Goal: Contribute content: Contribute content

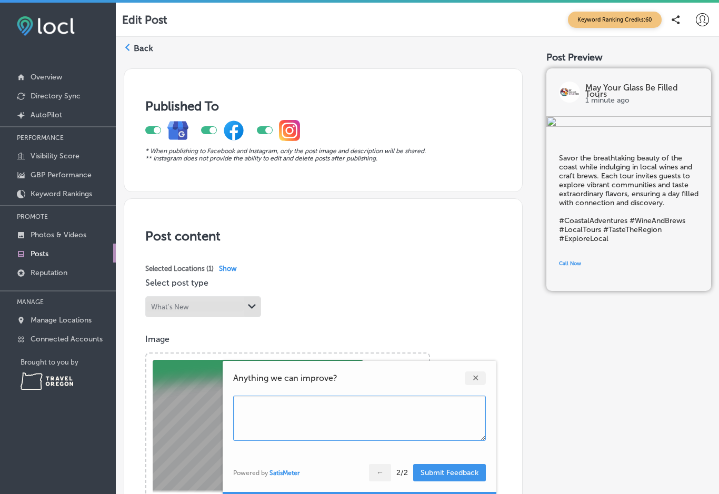
click at [460, 471] on button "Submit Feedback" at bounding box center [449, 472] width 73 height 17
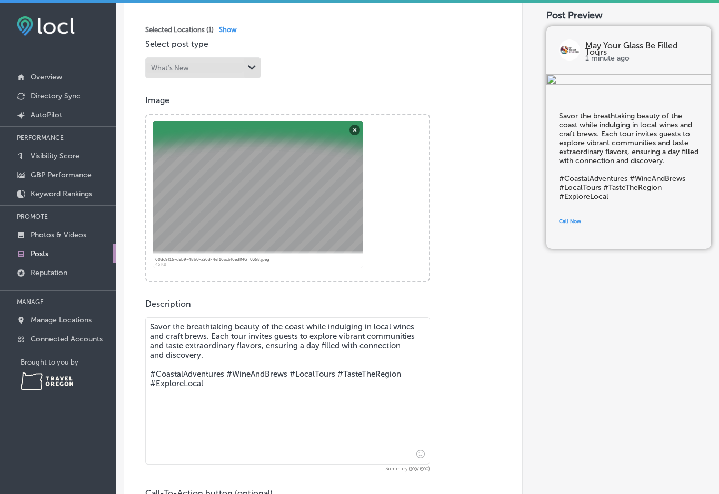
scroll to position [237, 0]
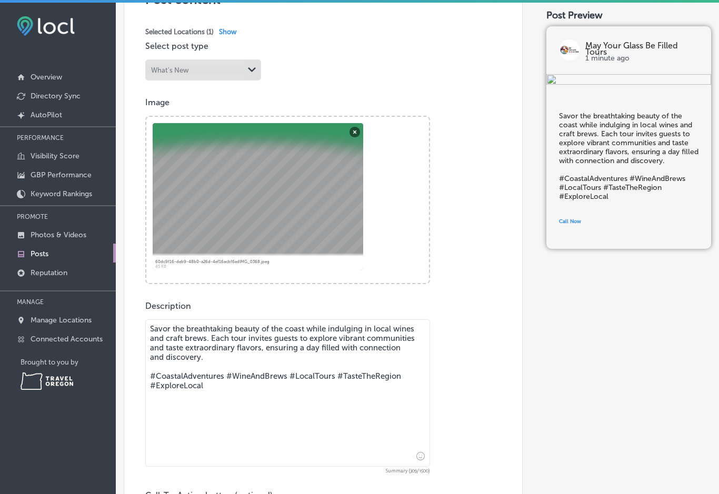
click at [297, 330] on textarea "Savor the breathtaking beauty of the coast while indulging in local wines and c…" at bounding box center [287, 392] width 285 height 147
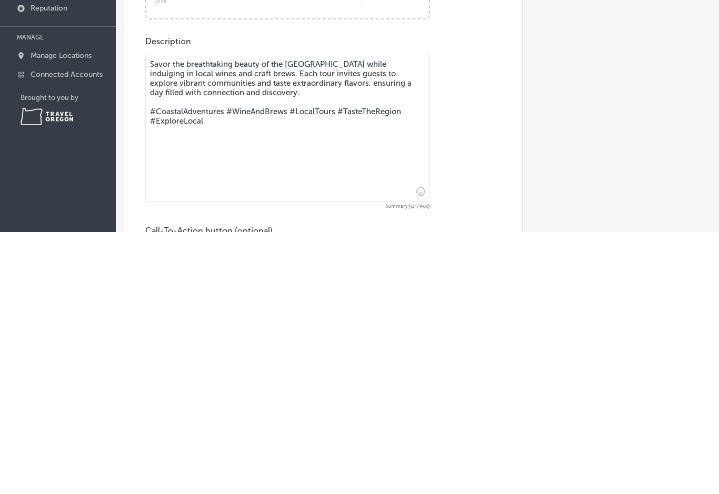
click at [242, 317] on textarea "Savor the breathtaking beauty of the [GEOGRAPHIC_DATA] while indulging in local…" at bounding box center [287, 390] width 285 height 147
click at [192, 317] on textarea "Savor the breathtaking beauty of the [GEOGRAPHIC_DATA] while indulging in timel…" at bounding box center [287, 390] width 285 height 147
click at [279, 317] on textarea "Savor the breathtaking beauty of the [GEOGRAPHIC_DATA] while indulging in timel…" at bounding box center [287, 390] width 285 height 147
click at [232, 317] on textarea "Savor the breathtaking beauty of the [GEOGRAPHIC_DATA] while indulging in timel…" at bounding box center [287, 390] width 285 height 147
click at [365, 317] on textarea "Savor the breathtaking beauty of the [GEOGRAPHIC_DATA] while indulging in timel…" at bounding box center [287, 390] width 285 height 147
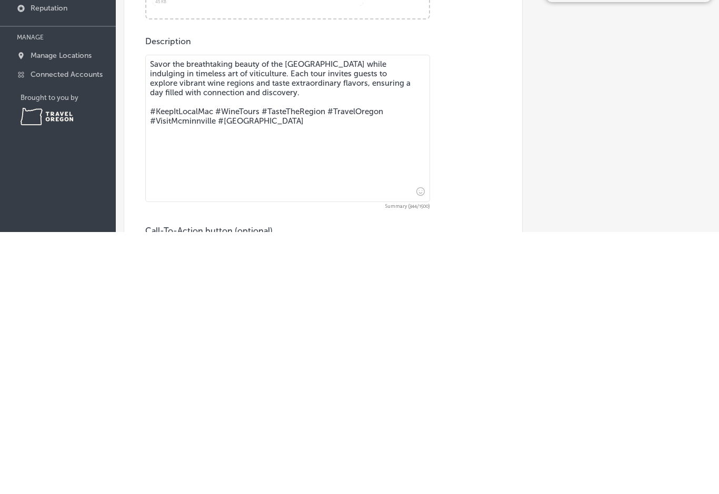
click at [150, 317] on textarea "Savor the breathtaking beauty of the [GEOGRAPHIC_DATA] while indulging in timel…" at bounding box center [287, 390] width 285 height 147
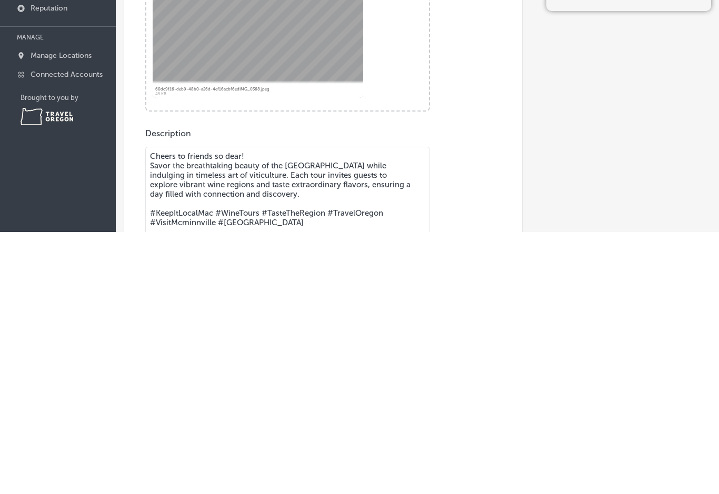
scroll to position [145, 0]
click at [404, 408] on textarea "Cheers to friends so dear! Savor the breathtaking beauty of the [GEOGRAPHIC_DAT…" at bounding box center [287, 481] width 285 height 147
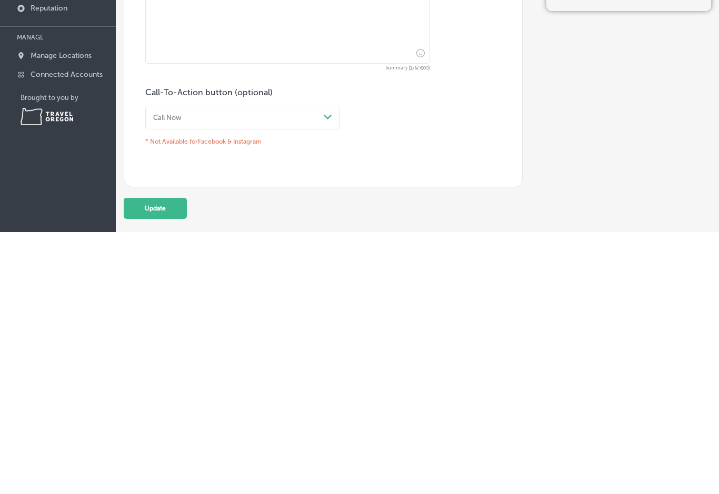
scroll to position [378, 0]
type textarea "Cheers to friends so dear! Savor the breathtaking beauty of the [GEOGRAPHIC_DAT…"
click at [169, 457] on button "Update" at bounding box center [155, 467] width 63 height 21
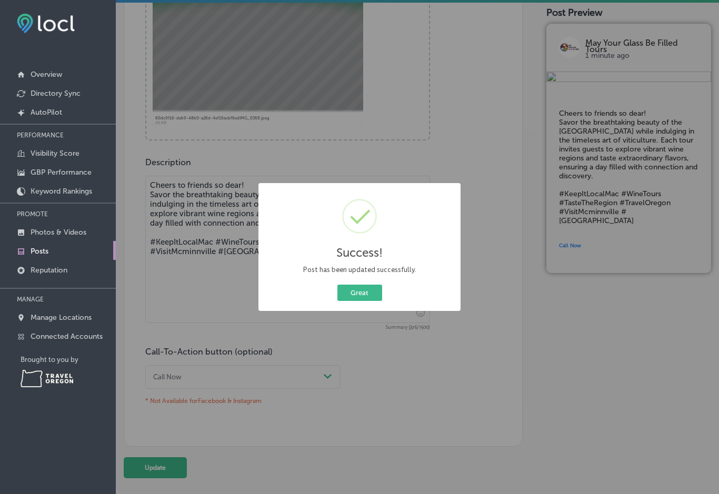
click at [363, 294] on button "Great" at bounding box center [359, 293] width 45 height 16
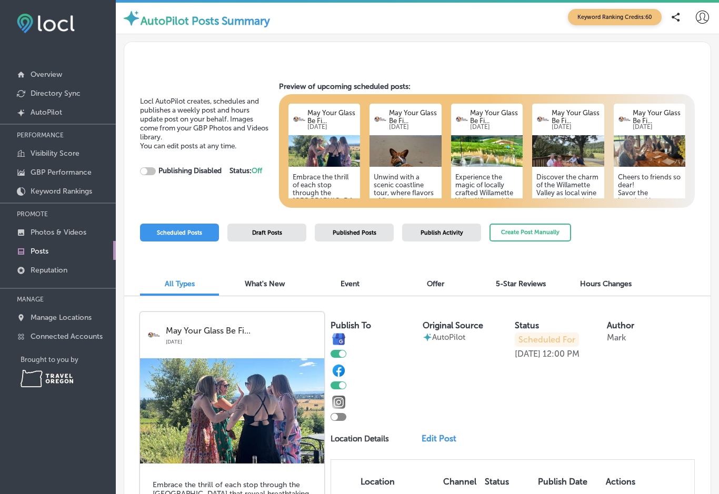
checkbox input "true"
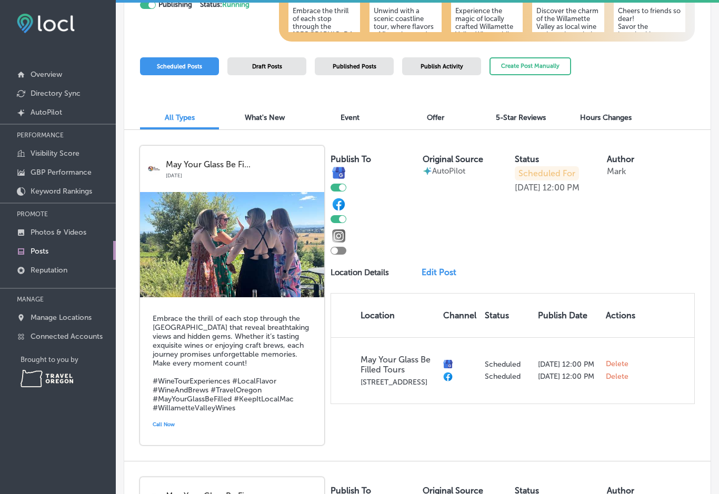
scroll to position [168, 0]
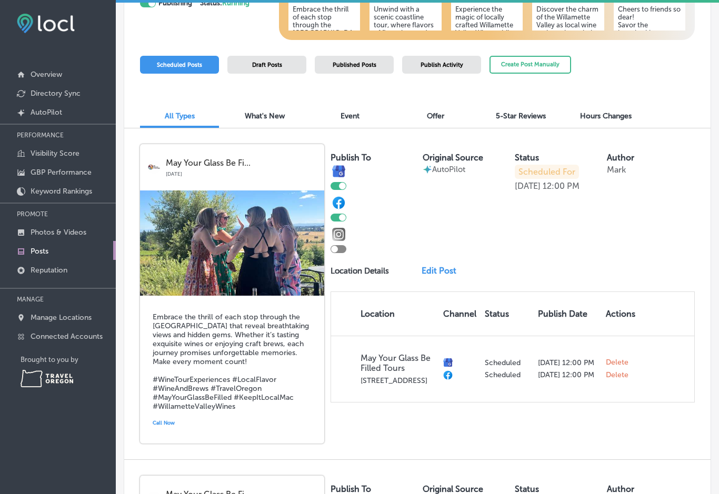
click at [446, 266] on link "Edit Post" at bounding box center [442, 271] width 41 height 10
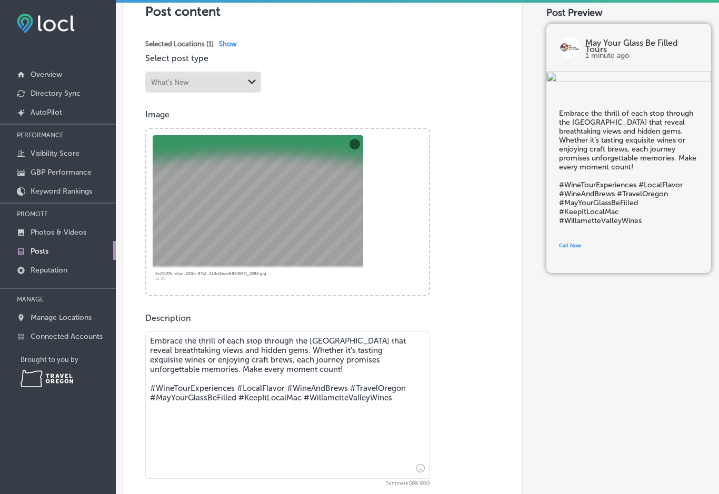
scroll to position [223, 0]
click at [195, 330] on textarea "Embrace the thrill of each stop through the [GEOGRAPHIC_DATA] that reveal breat…" at bounding box center [287, 403] width 285 height 147
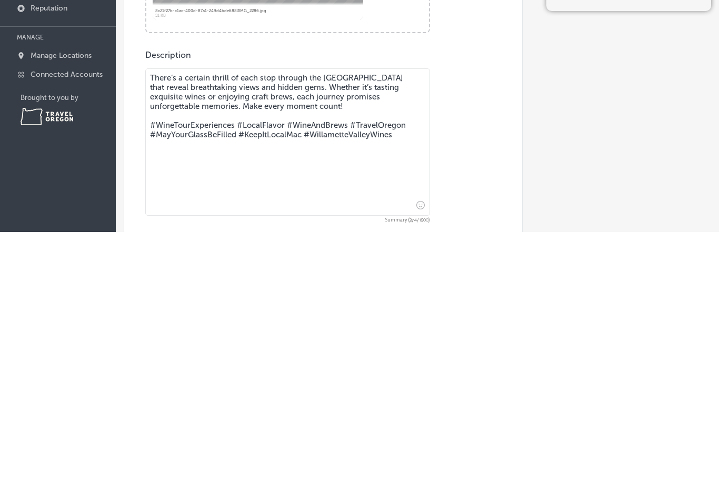
click at [232, 330] on textarea "There’s a certain thrill of each stop through the [GEOGRAPHIC_DATA] that reveal…" at bounding box center [287, 403] width 285 height 147
click at [179, 330] on textarea "There’s a certain thrill to be had at each stop through the [GEOGRAPHIC_DATA] t…" at bounding box center [287, 403] width 285 height 147
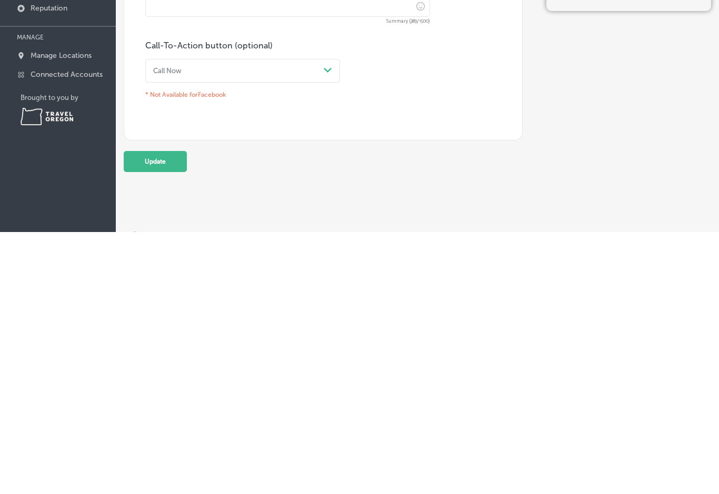
scroll to position [422, 0]
type textarea "There’s a certain thrill to be had at each stop through the [GEOGRAPHIC_DATA] t…"
click at [166, 414] on button "Update" at bounding box center [155, 424] width 63 height 21
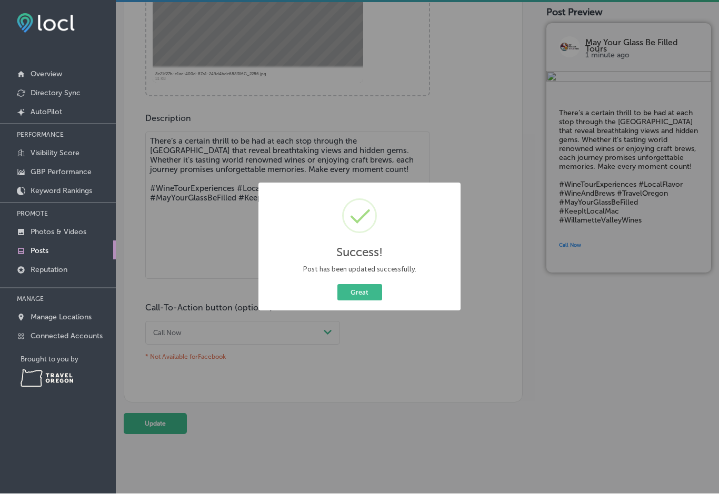
click at [367, 290] on button "Great" at bounding box center [359, 293] width 45 height 16
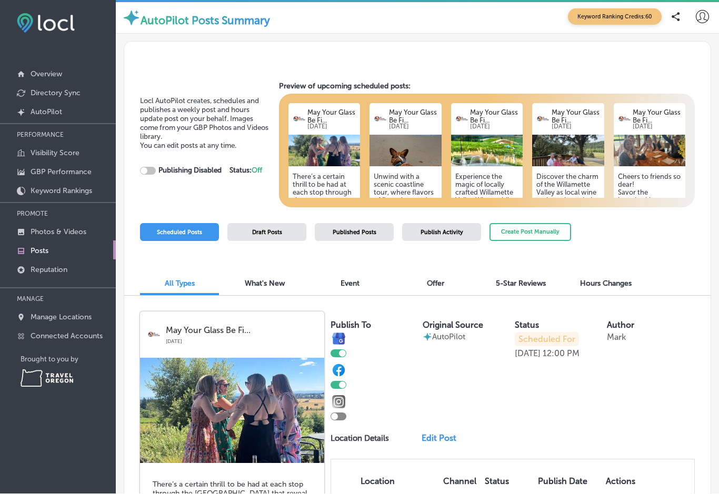
checkbox input "true"
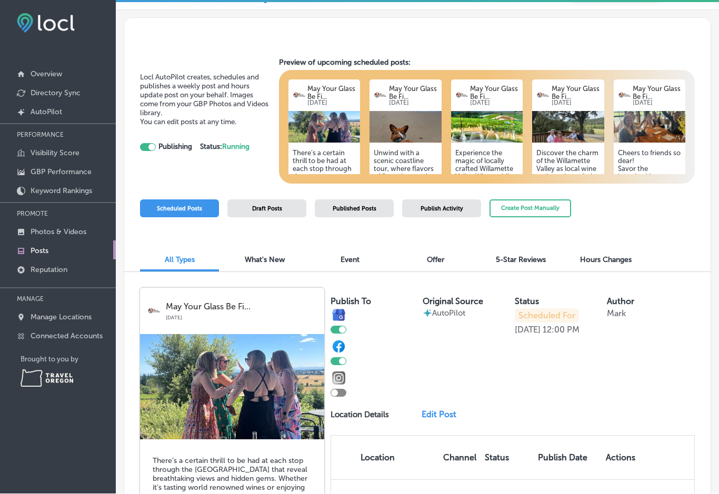
scroll to position [25, 0]
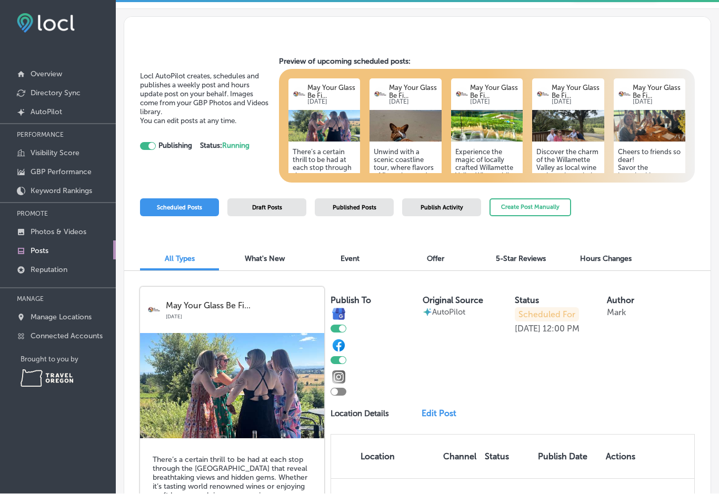
click at [338, 388] on div at bounding box center [338, 392] width 16 height 8
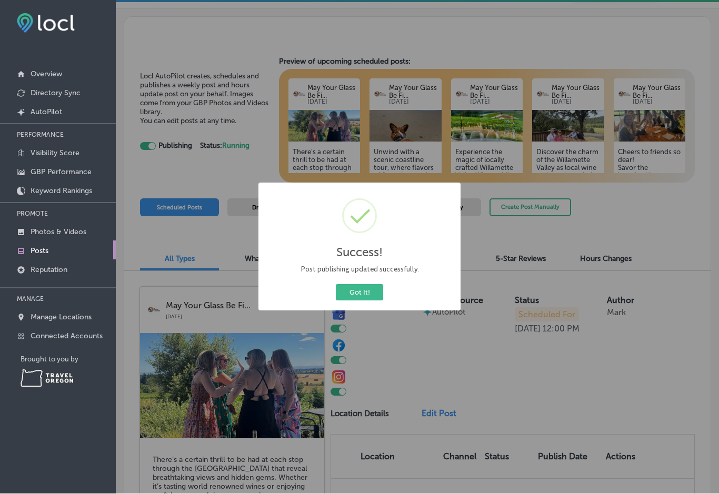
checkbox input "true"
click at [370, 291] on button "Got It!" at bounding box center [359, 293] width 47 height 16
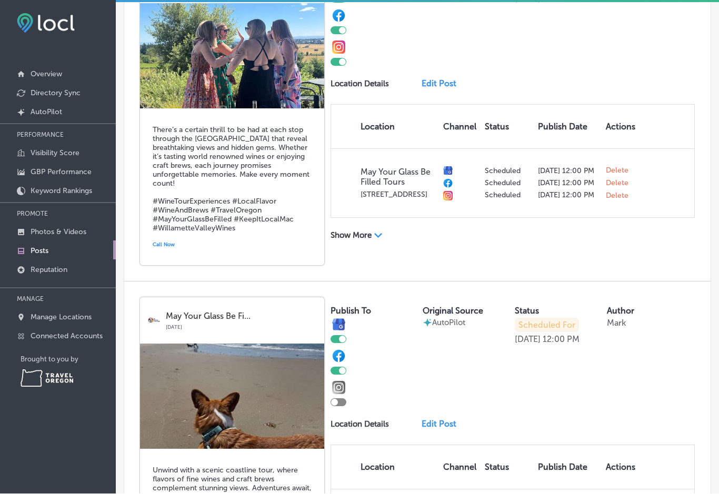
scroll to position [356, 0]
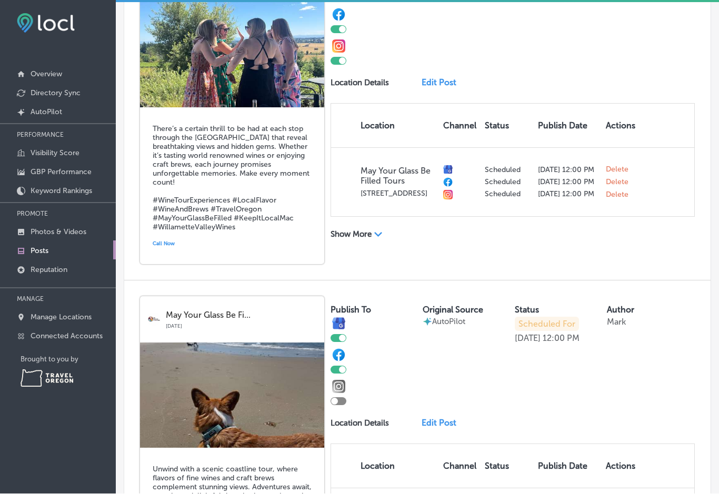
click at [338, 398] on div at bounding box center [338, 402] width 16 height 8
checkbox input "true"
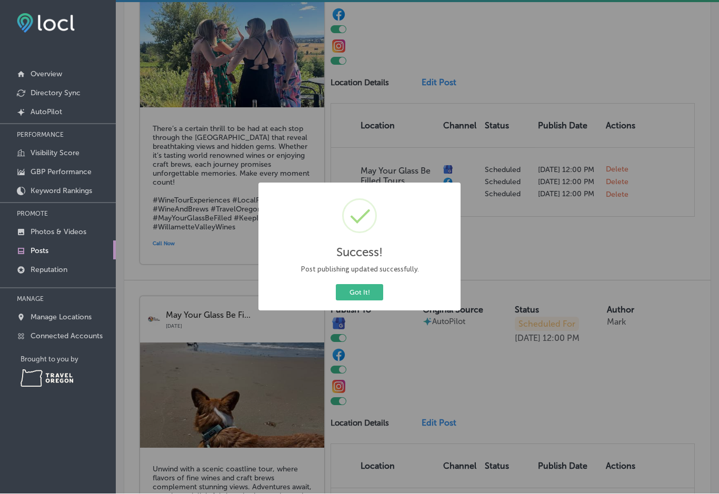
click at [369, 294] on button "Got It!" at bounding box center [359, 293] width 47 height 16
